Goal: Navigation & Orientation: Find specific page/section

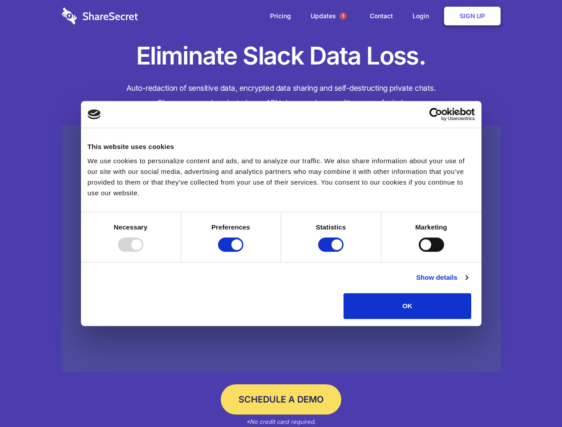
click at [143, 252] on div at bounding box center [130, 245] width 25 height 14
click at [244, 252] on input "Preferences" at bounding box center [230, 245] width 25 height 14
checkbox input "false"
click at [332, 252] on input "Statistics" at bounding box center [330, 245] width 25 height 14
checkbox input "false"
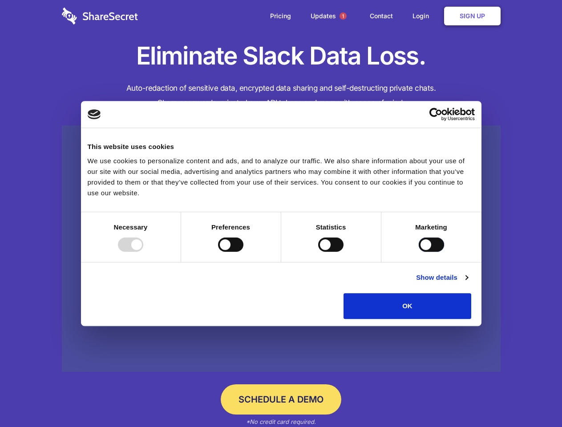
click at [419, 252] on input "Marketing" at bounding box center [431, 245] width 25 height 14
checkbox input "true"
click at [468, 283] on link "Show details" at bounding box center [442, 278] width 52 height 11
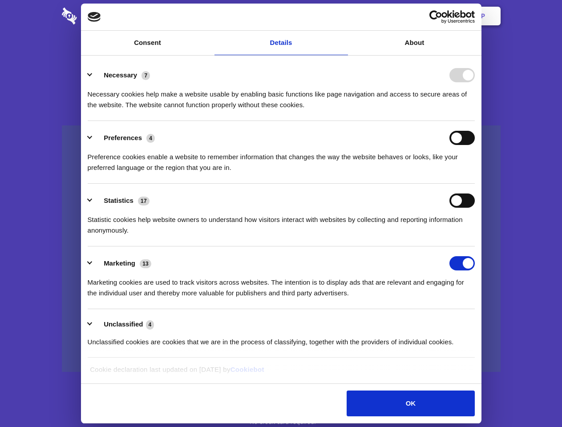
click at [479, 322] on ul "Necessary 7 Necessary cookies help make a website usable by enabling basic func…" at bounding box center [281, 208] width 396 height 300
click at [343, 16] on span "1" at bounding box center [343, 15] width 7 height 7
